Goal: Information Seeking & Learning: Learn about a topic

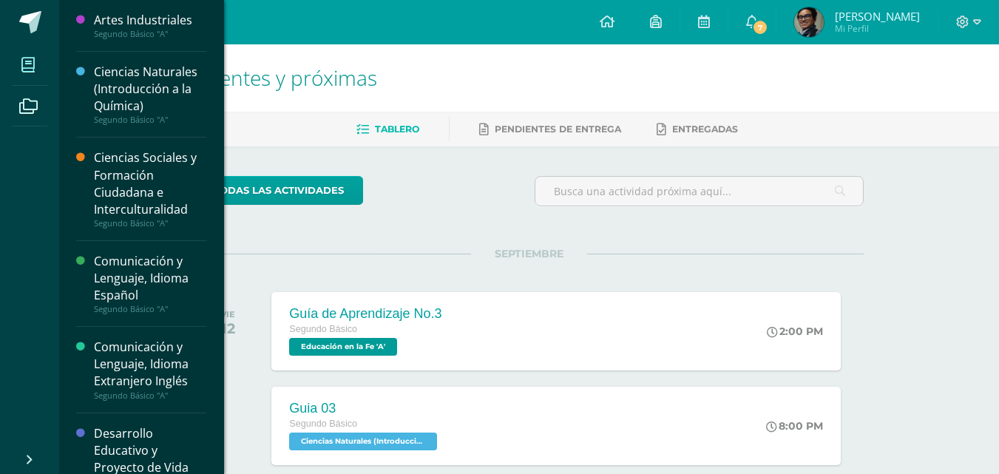
click at [30, 61] on icon at bounding box center [27, 65] width 13 height 15
click at [152, 95] on div "Ciencias Naturales (Introducción a la Química)" at bounding box center [150, 89] width 112 height 51
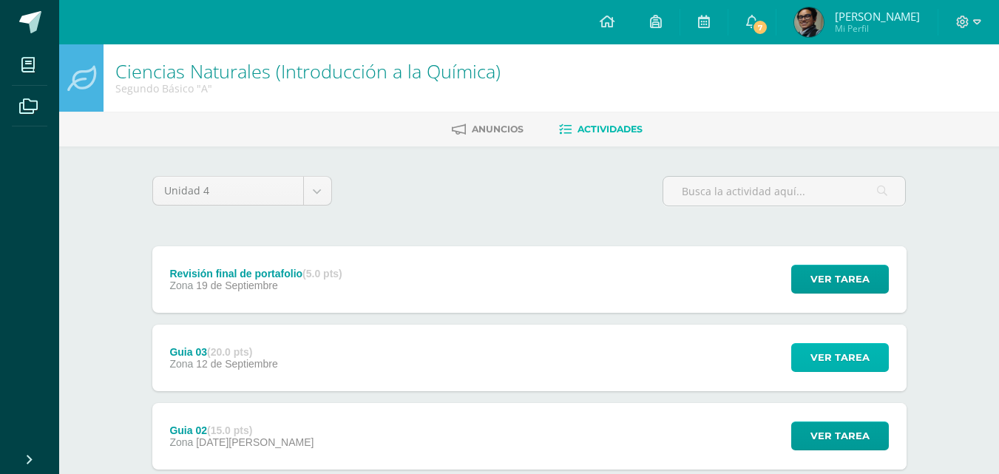
click at [834, 356] on span "Ver tarea" at bounding box center [840, 357] width 59 height 27
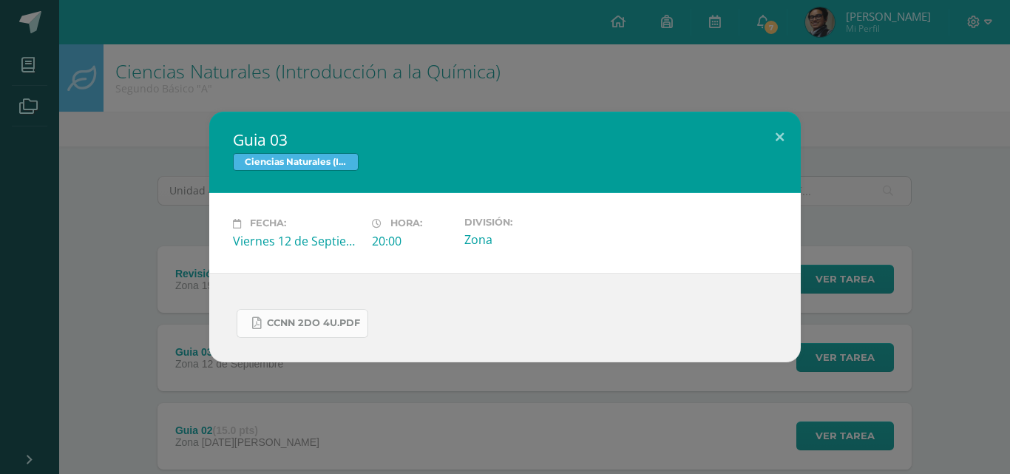
click at [279, 318] on span "CCNN 2do 4U.pdf" at bounding box center [313, 323] width 93 height 12
click at [276, 316] on link "CCNN 2do 4U.pdf" at bounding box center [303, 323] width 132 height 29
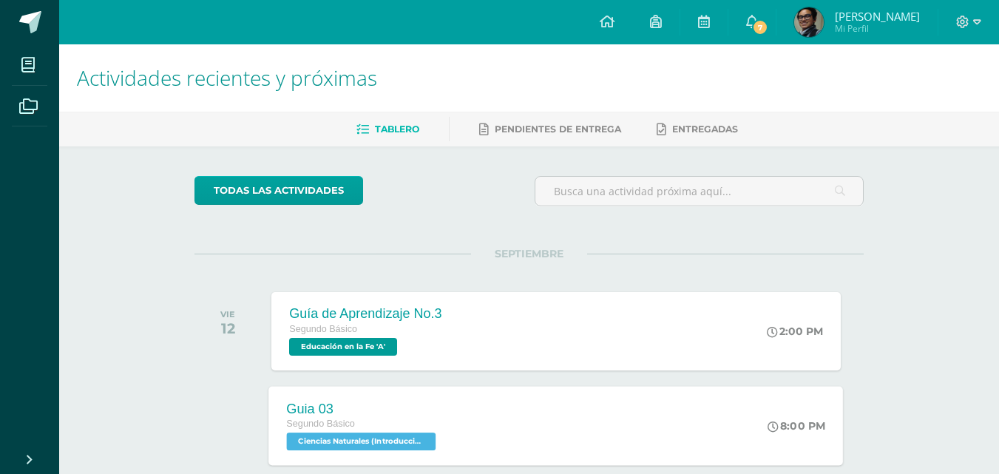
click at [402, 413] on div "Guia 03" at bounding box center [363, 409] width 153 height 16
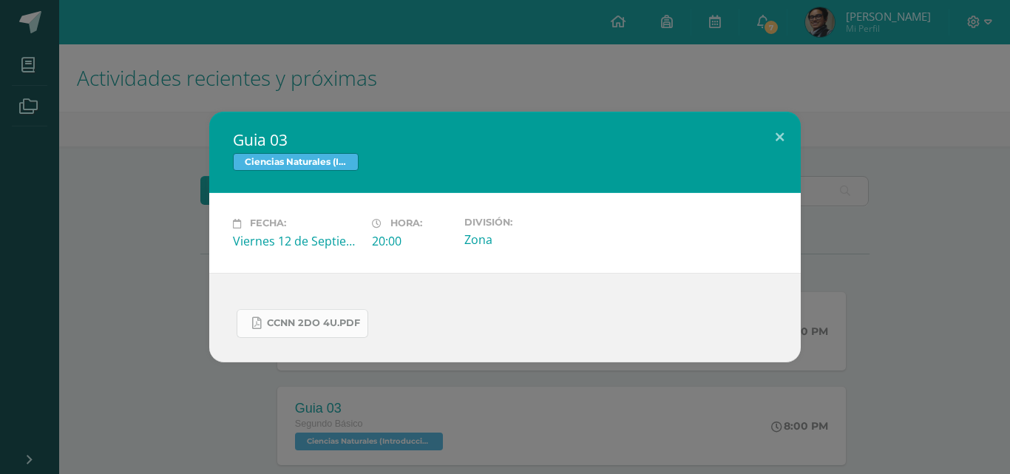
click at [274, 323] on span "CCNN 2do 4U.pdf" at bounding box center [313, 323] width 93 height 12
